Goal: Navigation & Orientation: Find specific page/section

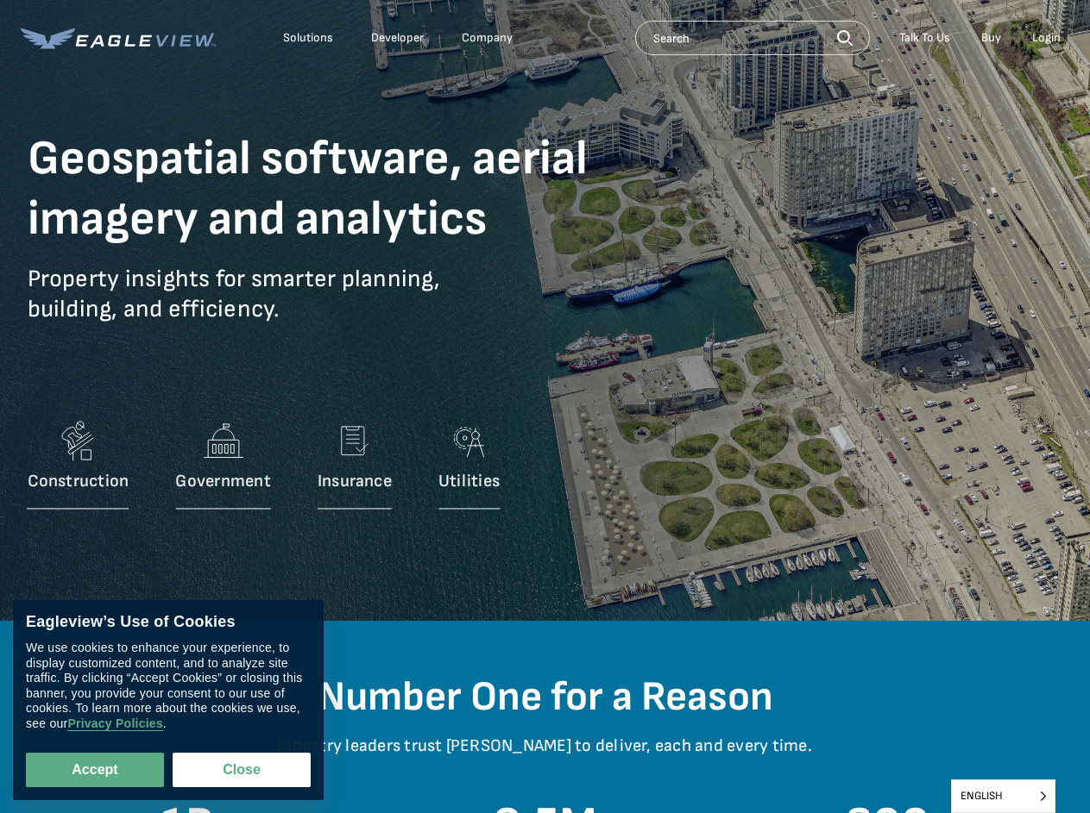
click at [544, 406] on div "Construction Government Insurance Utilities" at bounding box center [545, 440] width 1035 height 155
click at [308, 38] on div "Solutions" at bounding box center [308, 38] width 50 height 16
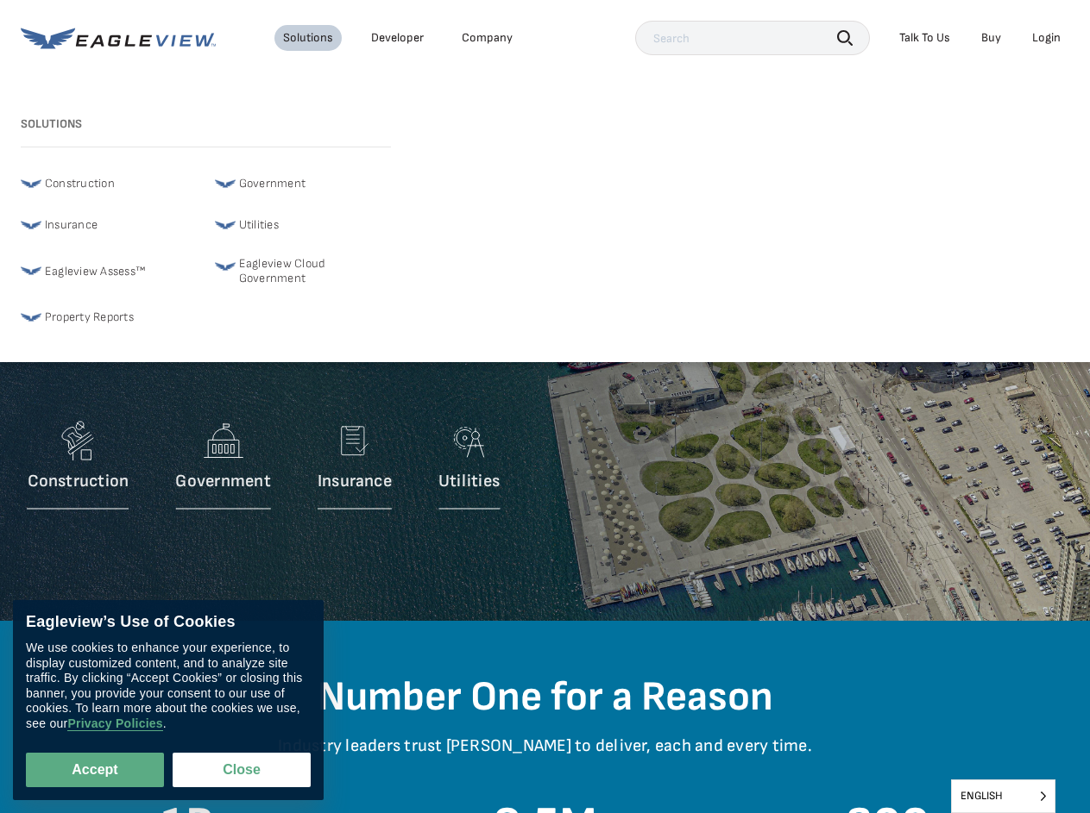
click at [487, 38] on div "Company" at bounding box center [487, 38] width 51 height 16
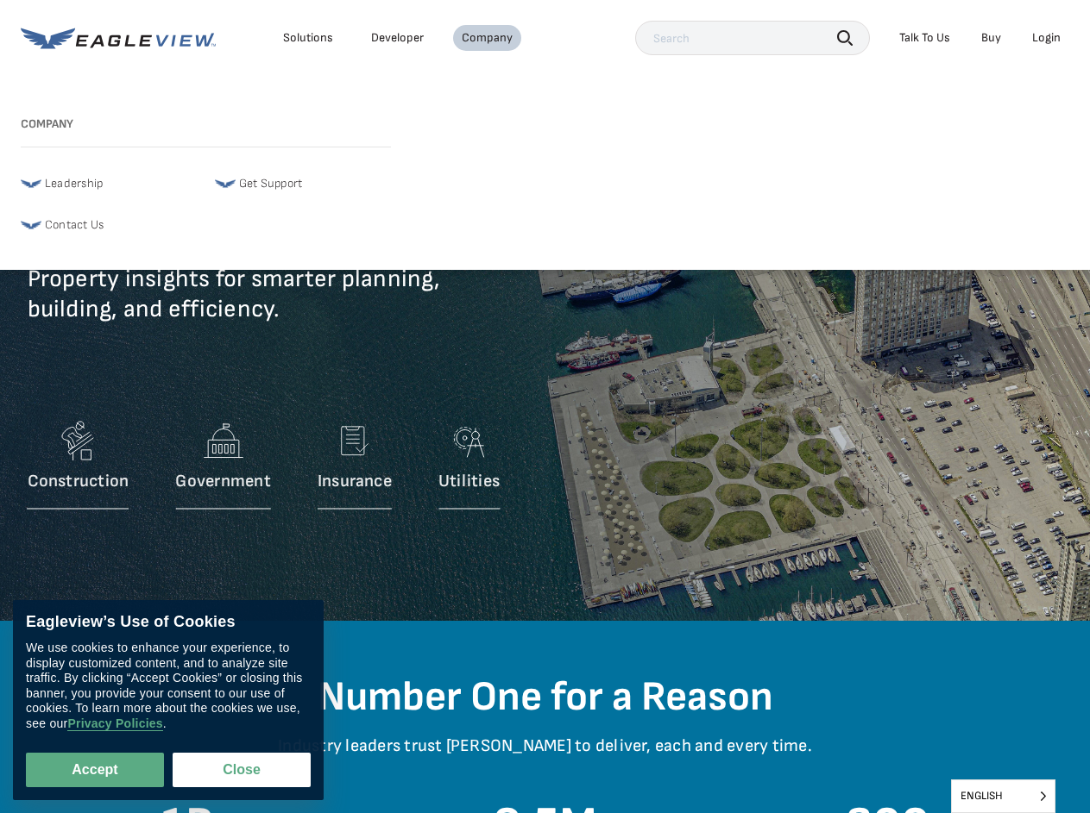
click at [845, 37] on icon "button" at bounding box center [845, 38] width 16 height 16
click at [924, 38] on div "Talk To Us" at bounding box center [924, 38] width 51 height 16
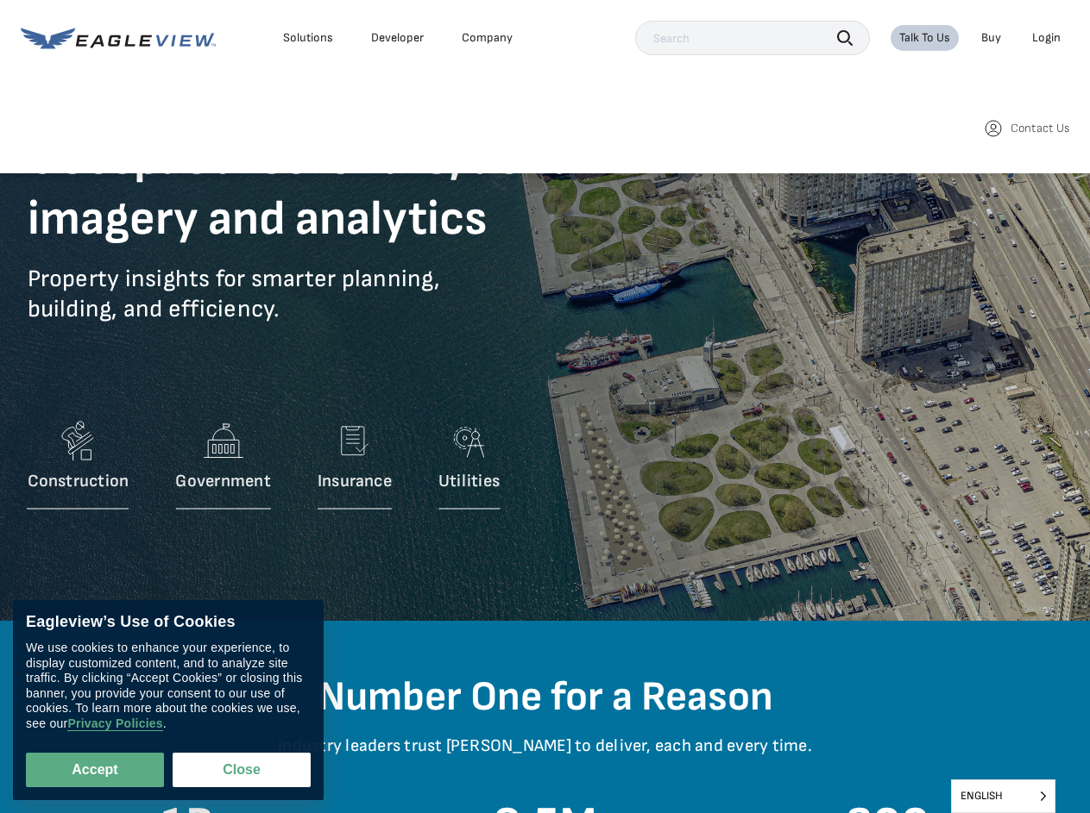
click at [1046, 38] on div "Login" at bounding box center [1046, 38] width 28 height 16
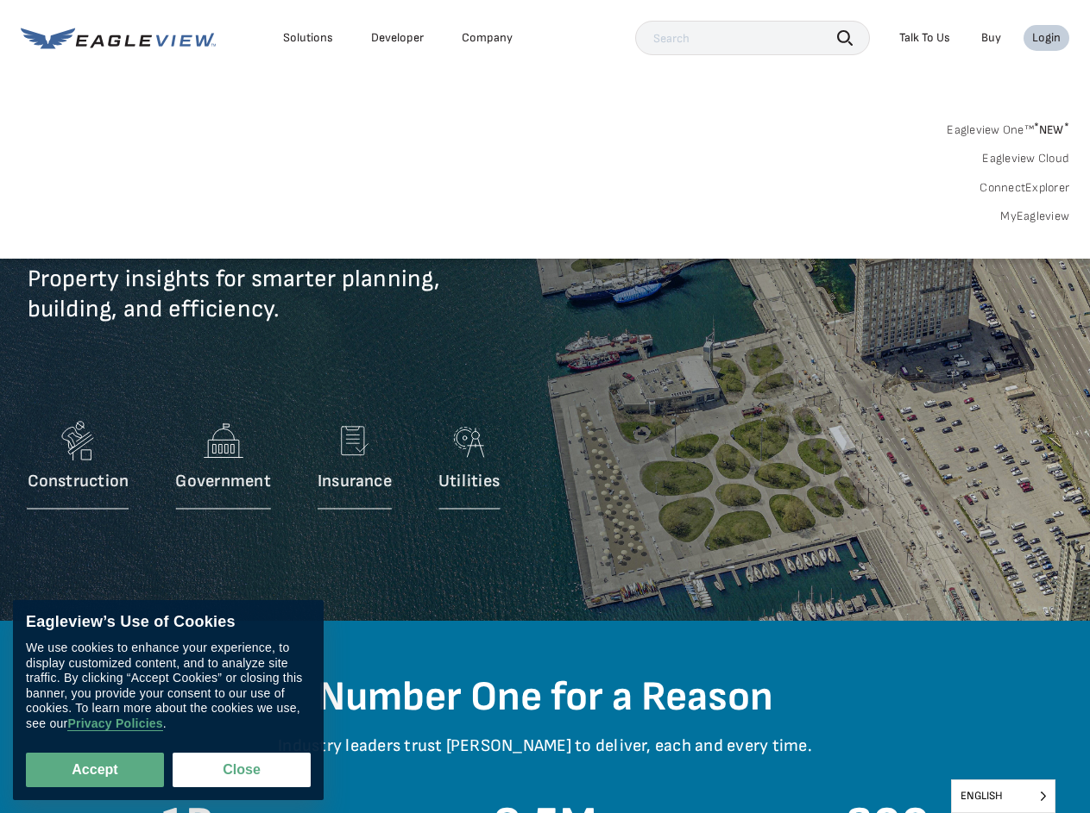
click at [95, 770] on button "Accept" at bounding box center [95, 770] width 138 height 35
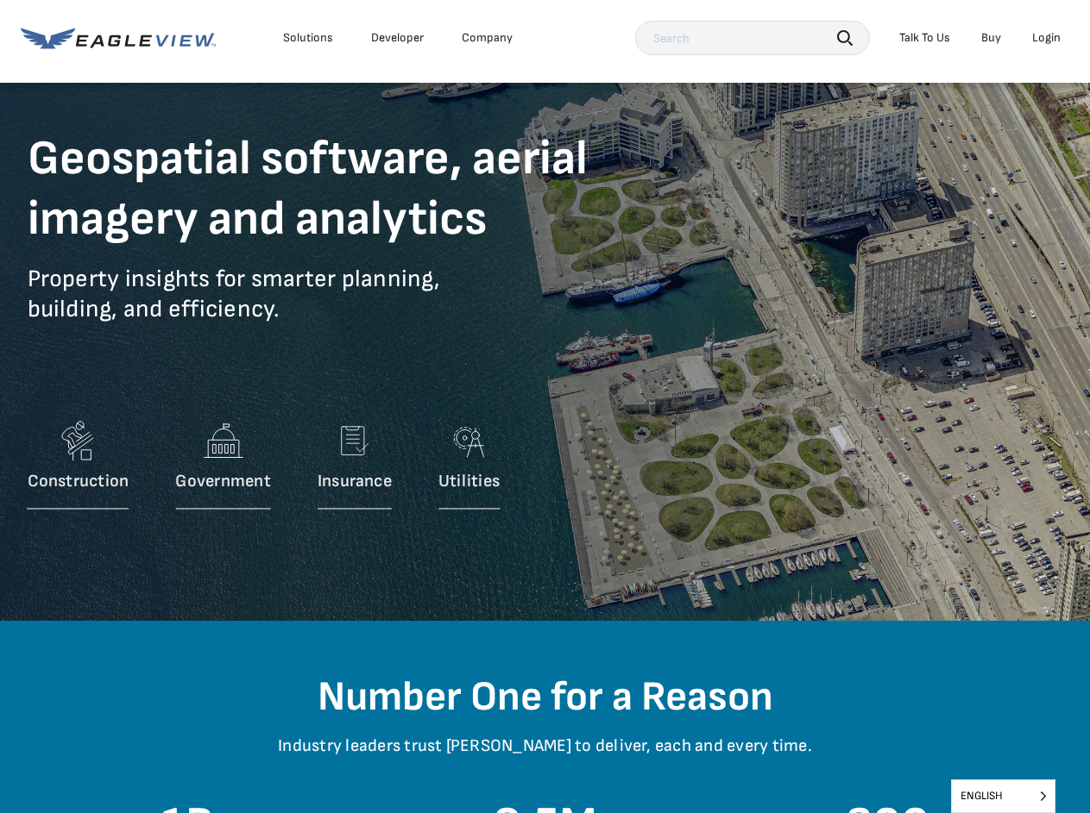
click at [242, 770] on button "Close" at bounding box center [238, 766] width 131 height 33
checkbox input "false"
click at [1002, 796] on span "English" at bounding box center [1002, 797] width 103 height 32
click at [0, 0] on input "English" at bounding box center [0, 0] width 0 height 0
